Goal: Task Accomplishment & Management: Manage account settings

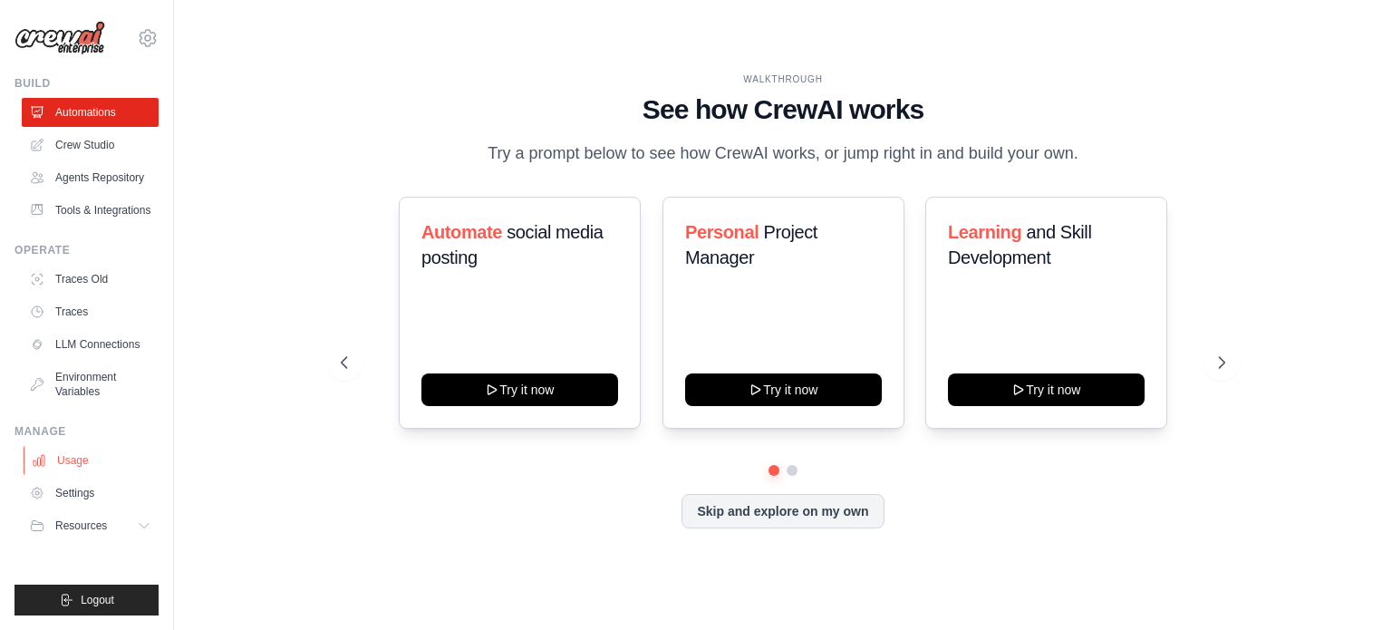
click at [65, 465] on link "Usage" at bounding box center [92, 460] width 137 height 29
click at [68, 467] on link "Usage" at bounding box center [92, 460] width 137 height 29
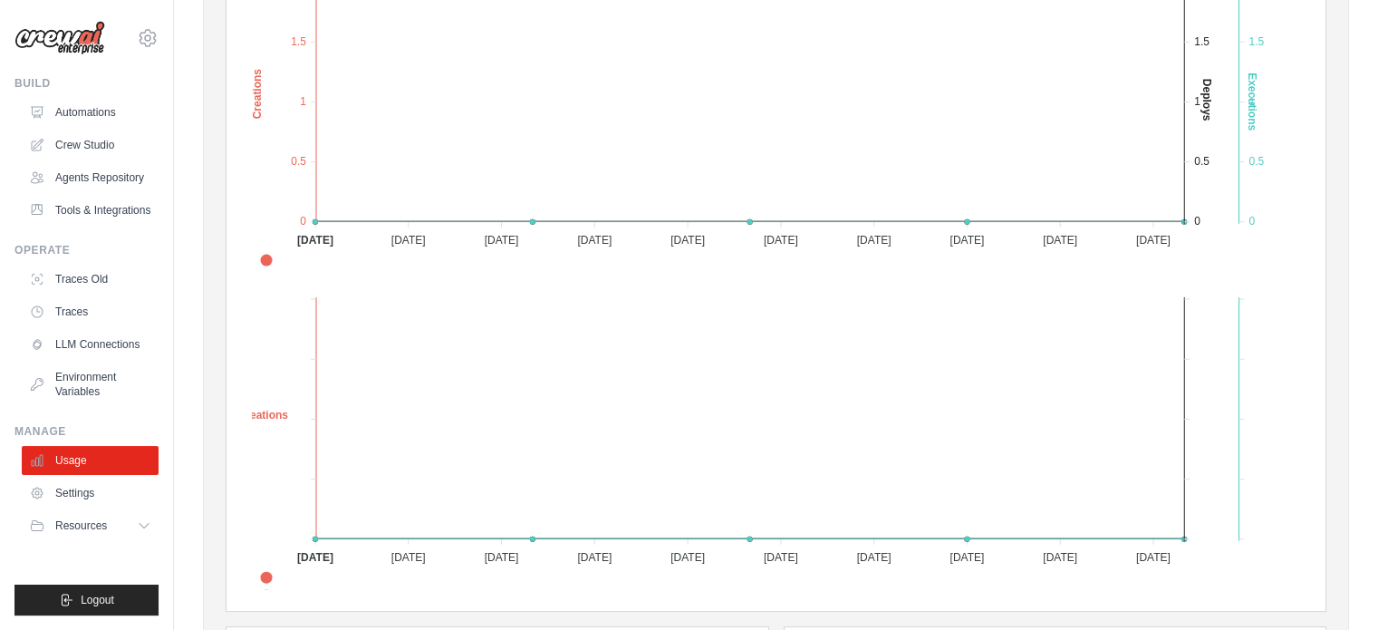
scroll to position [478, 0]
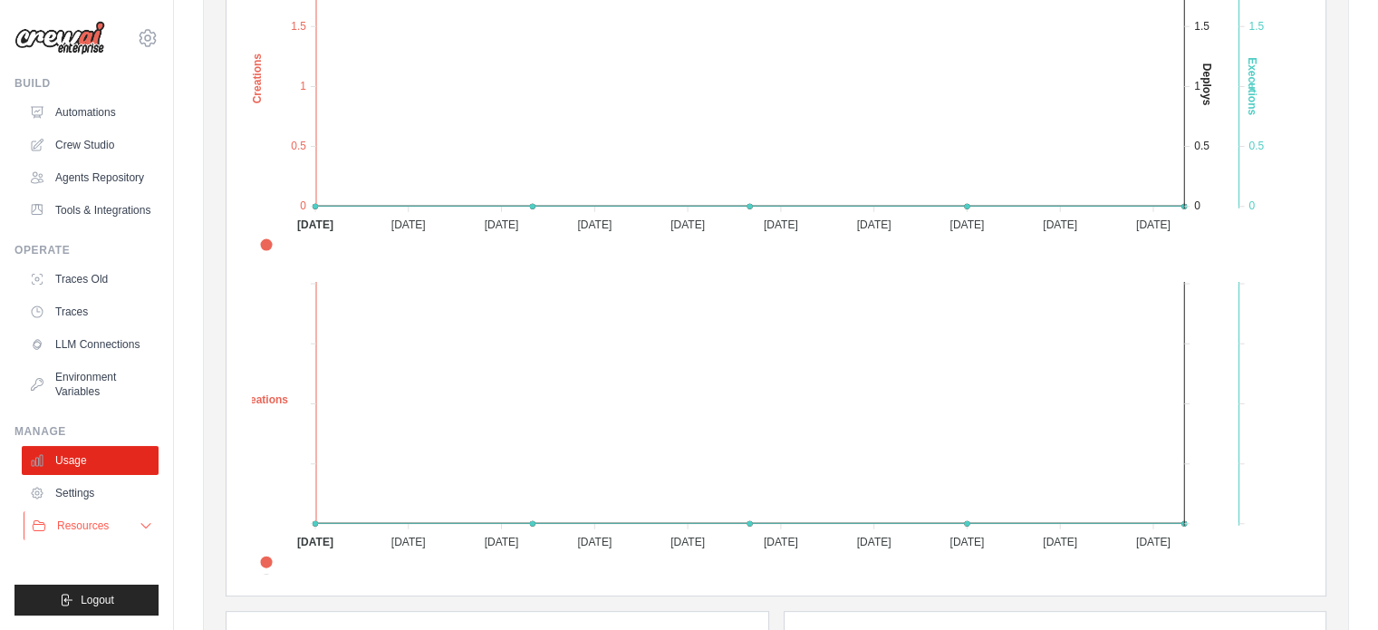
click at [129, 530] on button "Resources" at bounding box center [92, 525] width 137 height 29
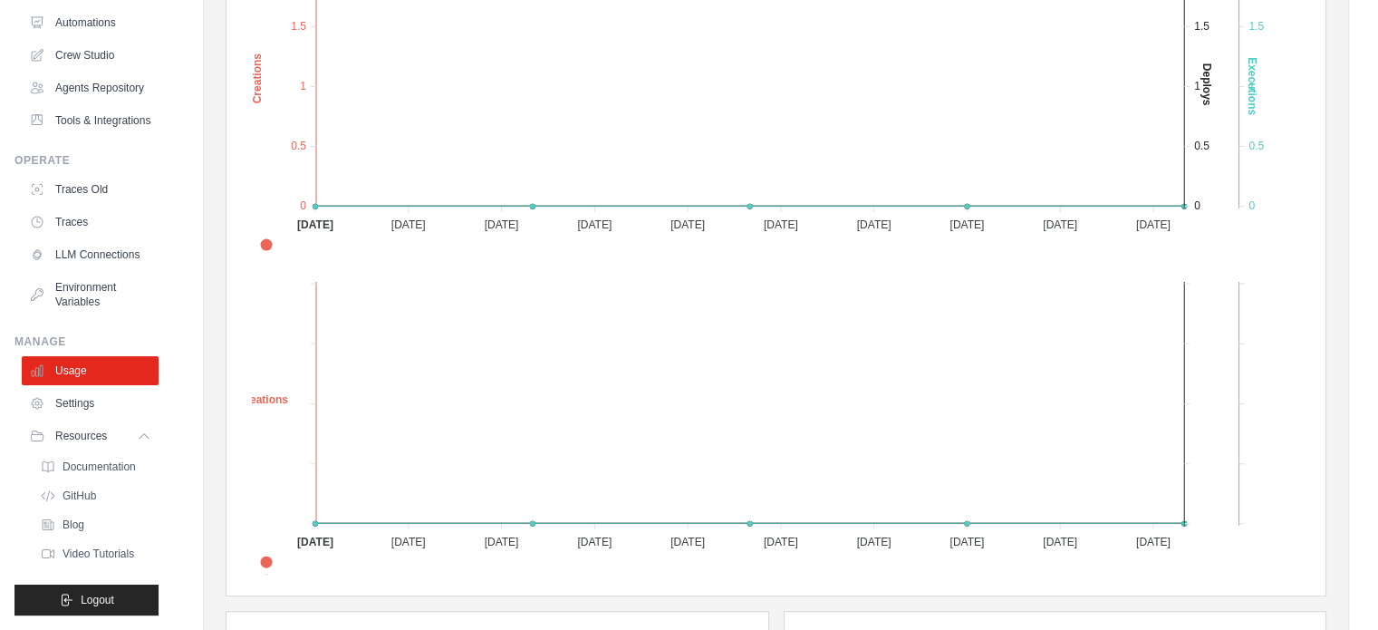
scroll to position [0, 0]
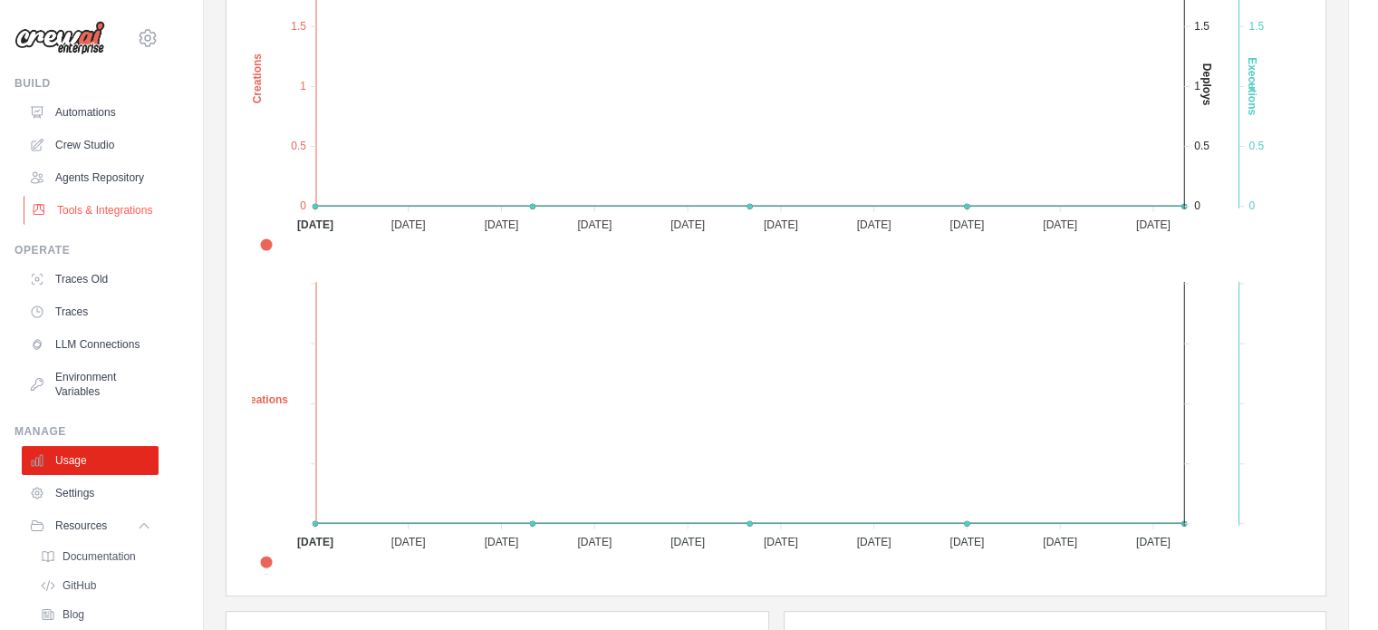
click at [83, 225] on link "Tools & Integrations" at bounding box center [92, 210] width 137 height 29
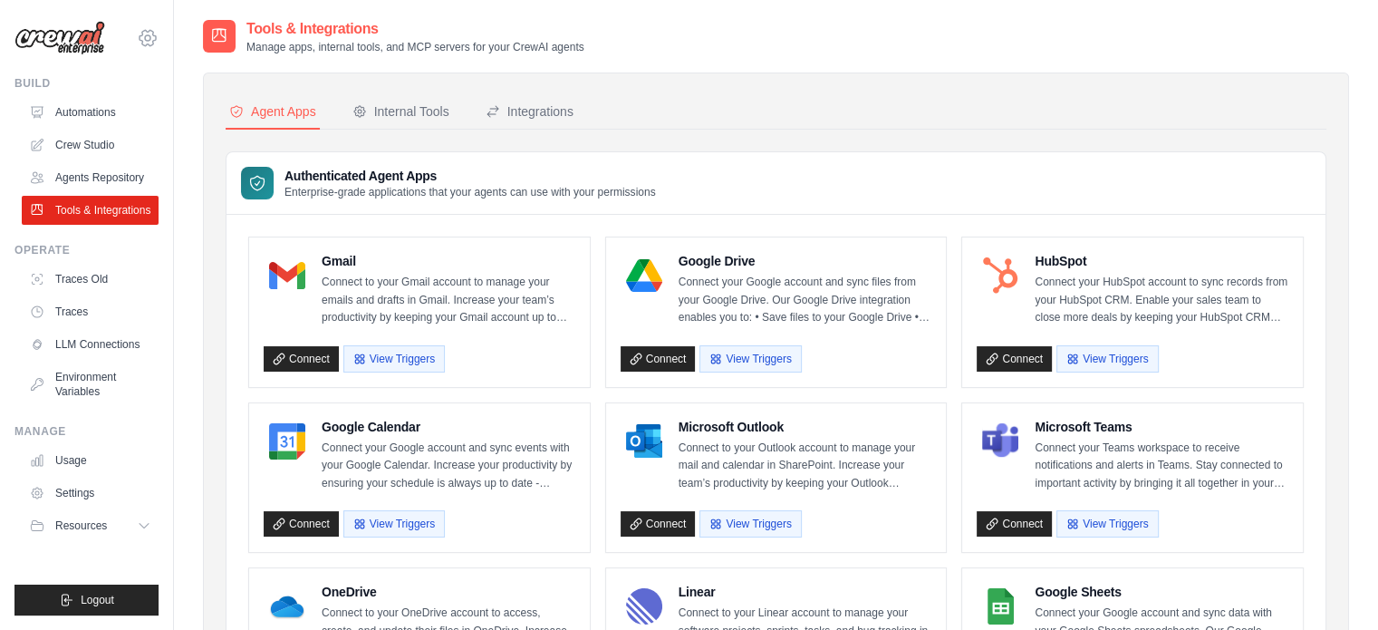
click at [140, 34] on icon at bounding box center [148, 38] width 22 height 22
click at [202, 120] on span "Settings" at bounding box center [224, 112] width 143 height 18
click at [525, 115] on div "Integrations" at bounding box center [530, 111] width 88 height 18
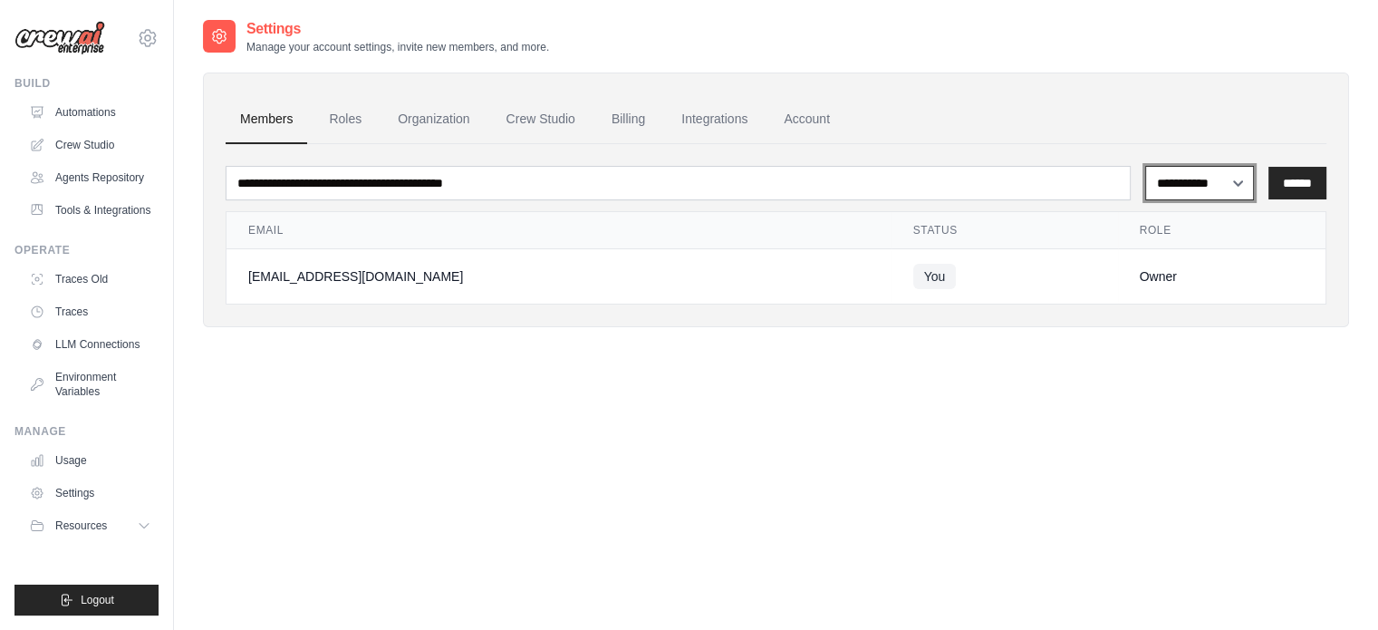
click at [1219, 194] on select "**********" at bounding box center [1199, 183] width 109 height 34
click at [112, 101] on link "Automations" at bounding box center [92, 112] width 137 height 29
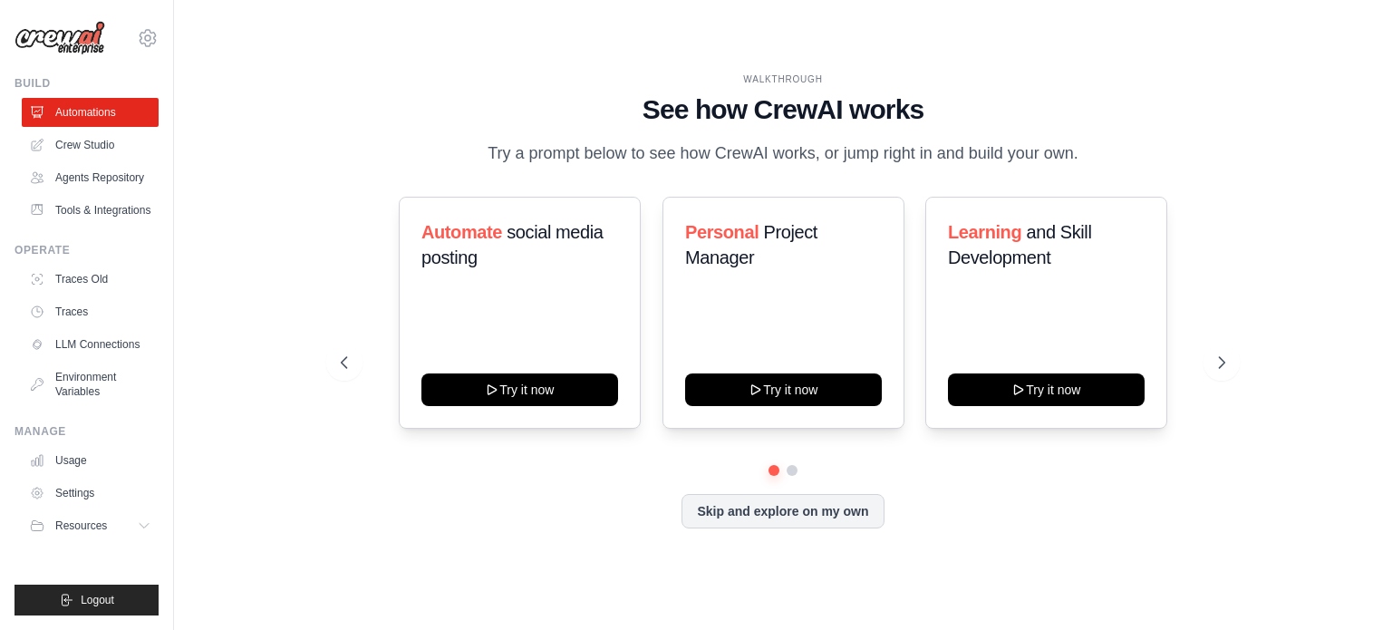
click at [63, 47] on img at bounding box center [59, 38] width 91 height 34
